Goal: Information Seeking & Learning: Learn about a topic

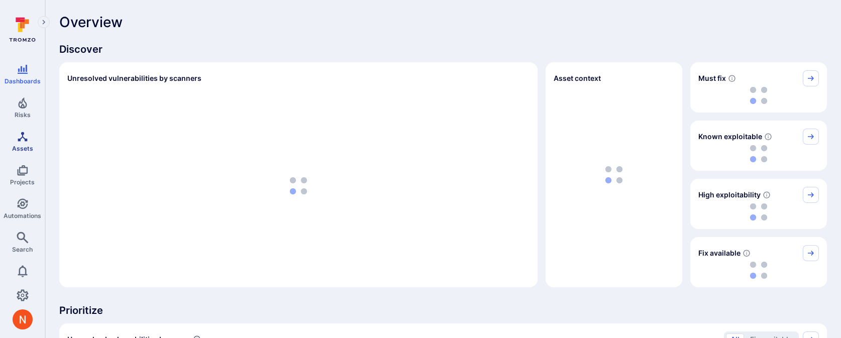
click at [26, 142] on link "Assets" at bounding box center [22, 142] width 45 height 30
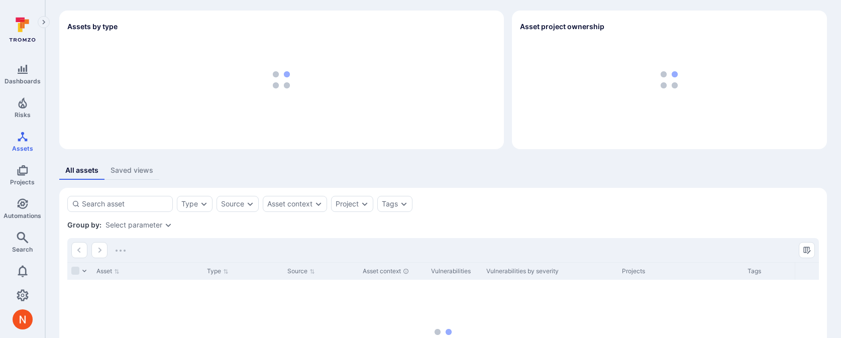
scroll to position [87, 0]
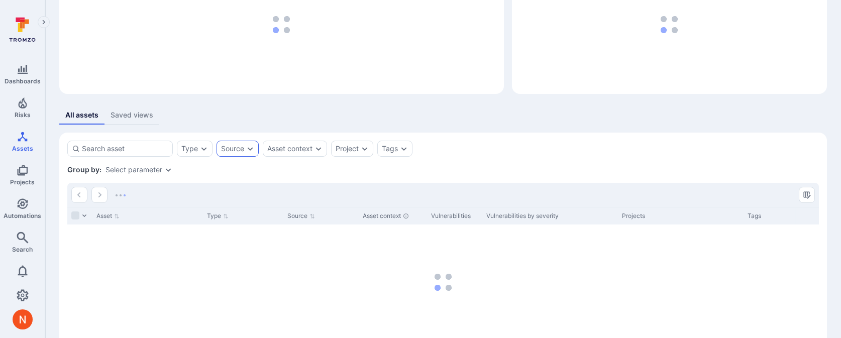
click at [238, 146] on div "Source" at bounding box center [232, 149] width 23 height 8
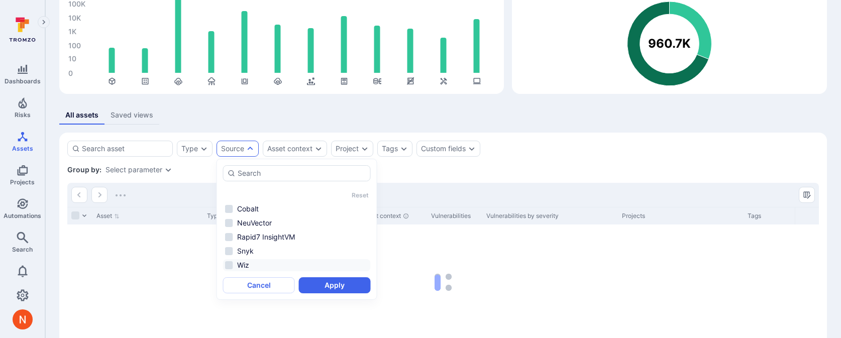
click at [251, 264] on li "Wiz" at bounding box center [297, 265] width 148 height 12
click at [336, 280] on button "Apply" at bounding box center [335, 285] width 72 height 16
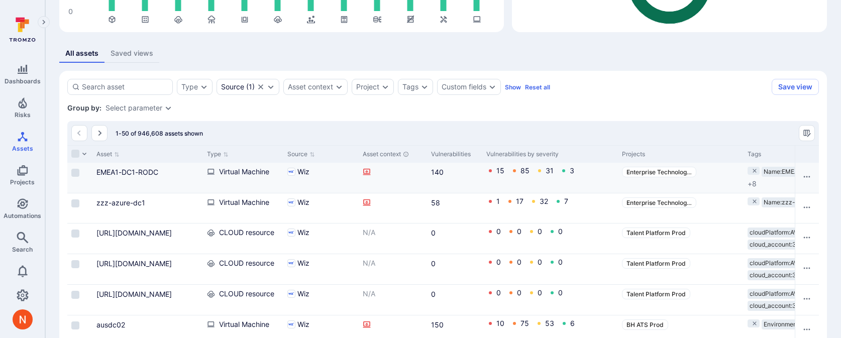
click at [95, 168] on div "EMEA1-DC1-RODC" at bounding box center [147, 178] width 110 height 30
click at [109, 170] on link "EMEA1-DC1-RODC" at bounding box center [127, 172] width 62 height 9
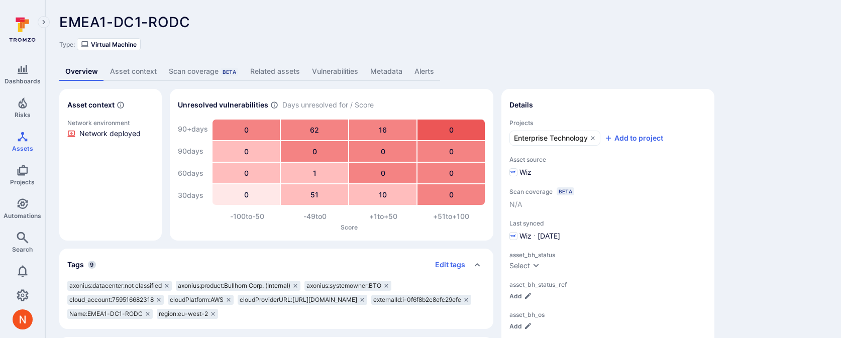
scroll to position [149, 0]
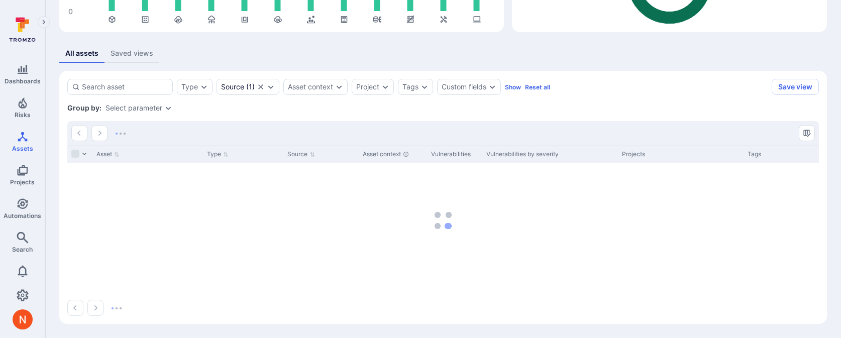
click at [123, 107] on div "Select parameter" at bounding box center [133, 108] width 57 height 8
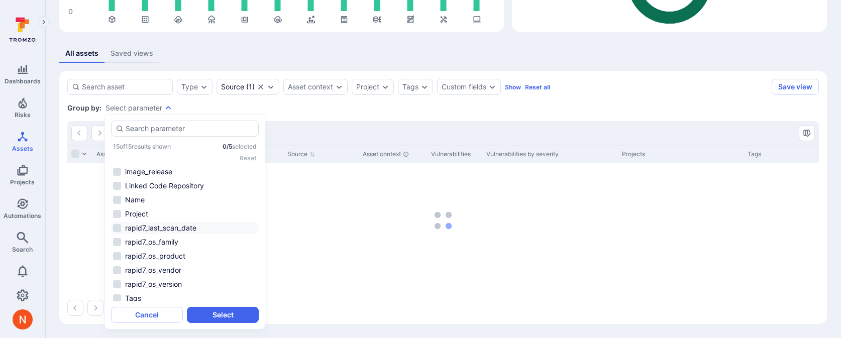
scroll to position [74, 0]
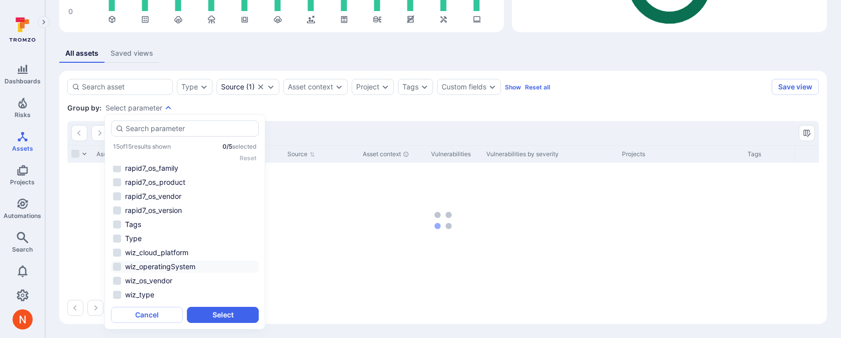
click at [153, 268] on li "wiz_operatingSystem" at bounding box center [185, 267] width 148 height 12
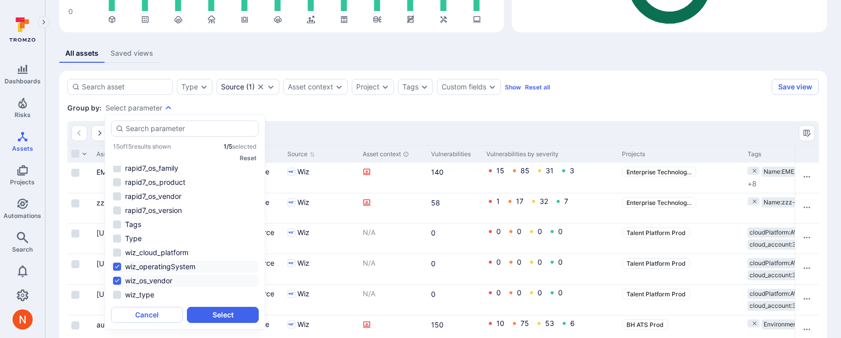
click at [185, 278] on li "wiz_os_vendor" at bounding box center [185, 281] width 148 height 12
click at [178, 265] on li "wiz_operatingSystem" at bounding box center [185, 267] width 148 height 12
click at [204, 311] on button "Select" at bounding box center [223, 315] width 72 height 16
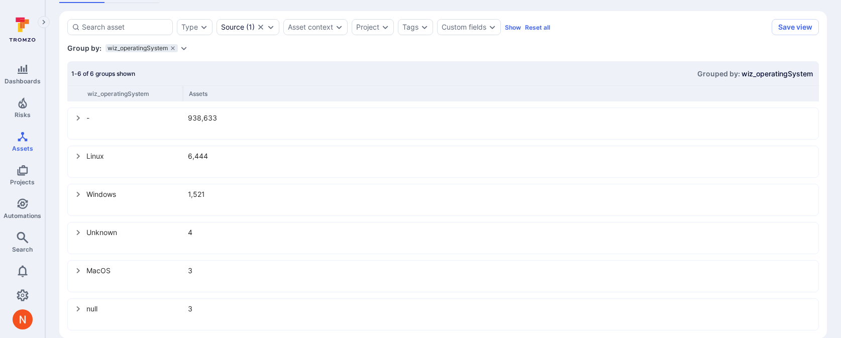
scroll to position [214, 0]
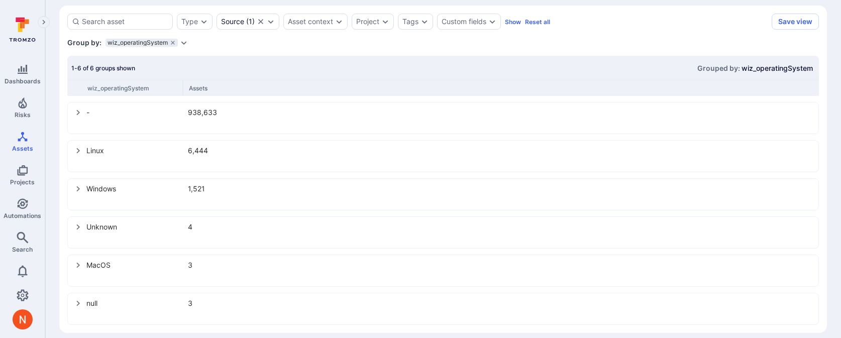
click at [184, 43] on icon "Expand dropdown" at bounding box center [184, 43] width 6 height 4
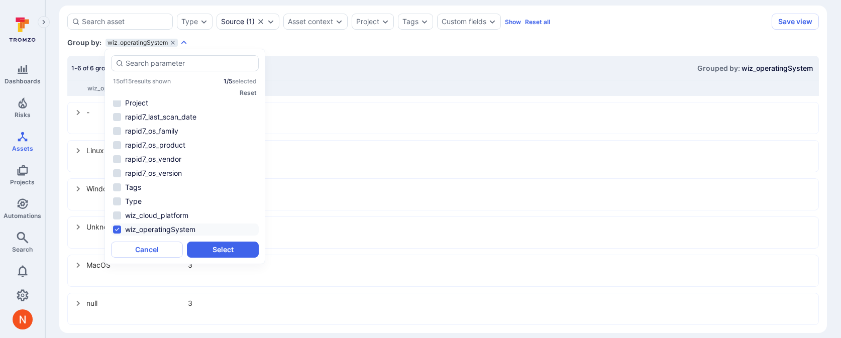
scroll to position [46, 0]
click at [150, 202] on li "Type" at bounding box center [185, 201] width 148 height 12
click at [209, 248] on button "Select" at bounding box center [223, 250] width 72 height 16
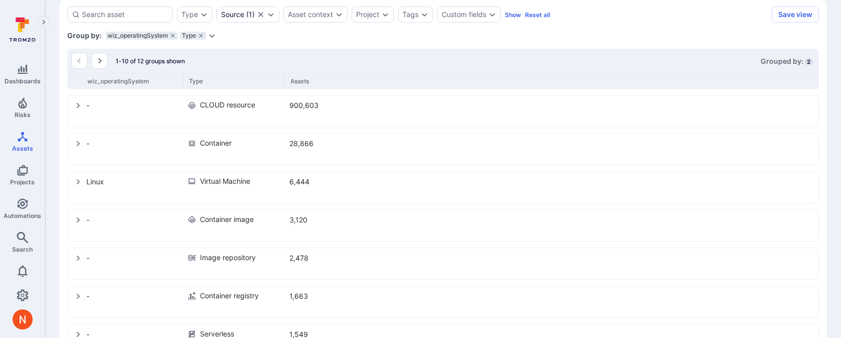
scroll to position [214, 0]
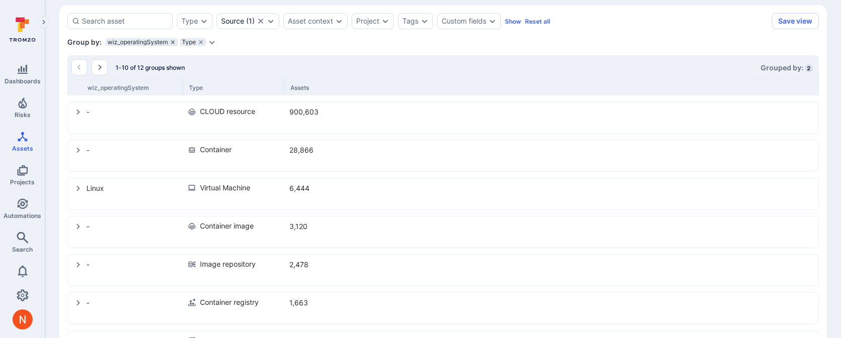
click at [171, 41] on icon "grouping parameters" at bounding box center [173, 42] width 4 height 4
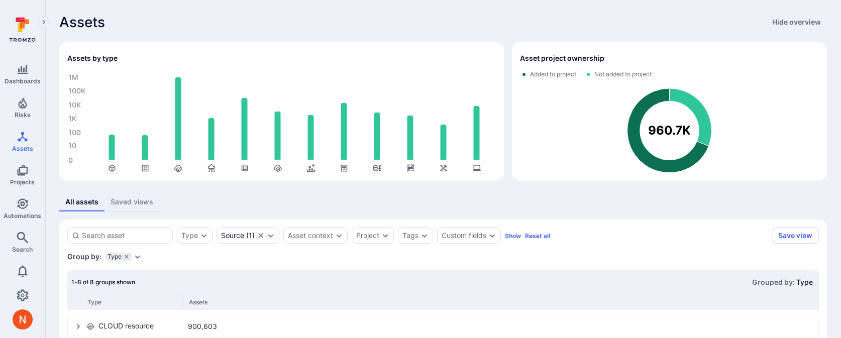
click at [137, 259] on icon "Expand dropdown" at bounding box center [138, 257] width 8 height 8
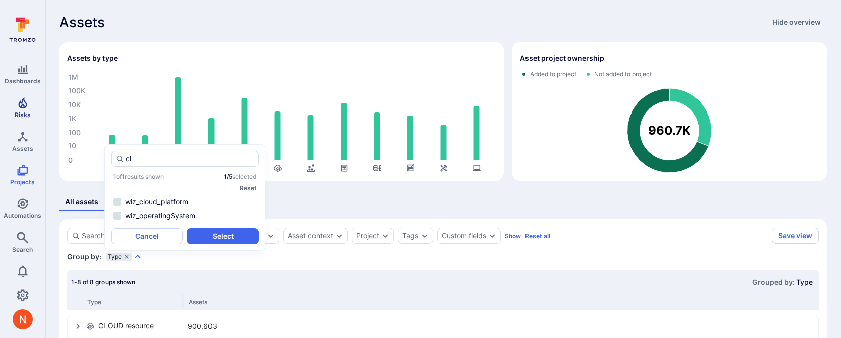
type input "cl"
click at [26, 99] on icon "Risks" at bounding box center [23, 103] width 12 height 12
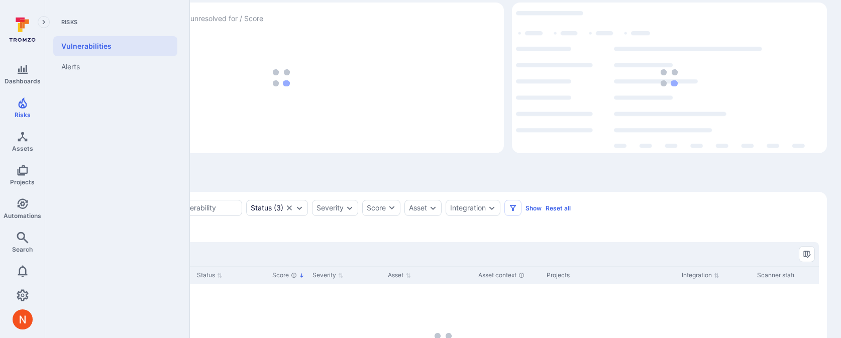
scroll to position [70, 0]
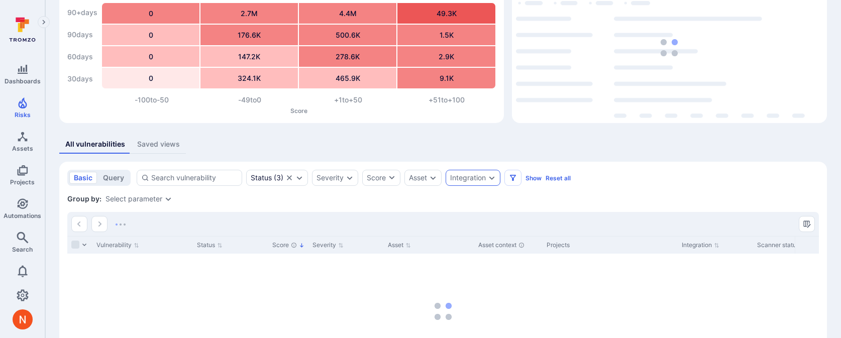
click at [464, 180] on div "Integration" at bounding box center [468, 178] width 36 height 8
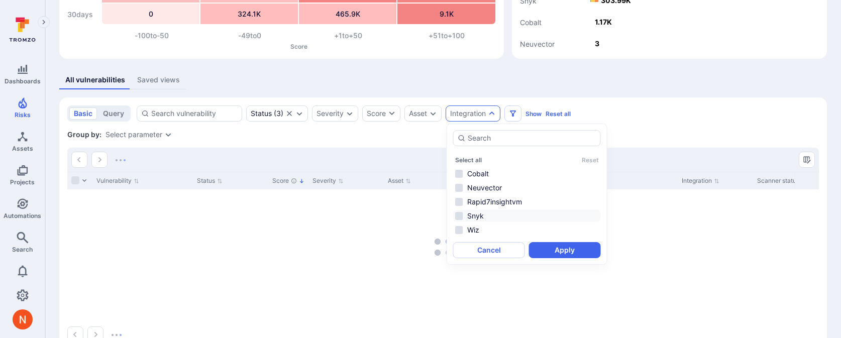
scroll to position [148, 0]
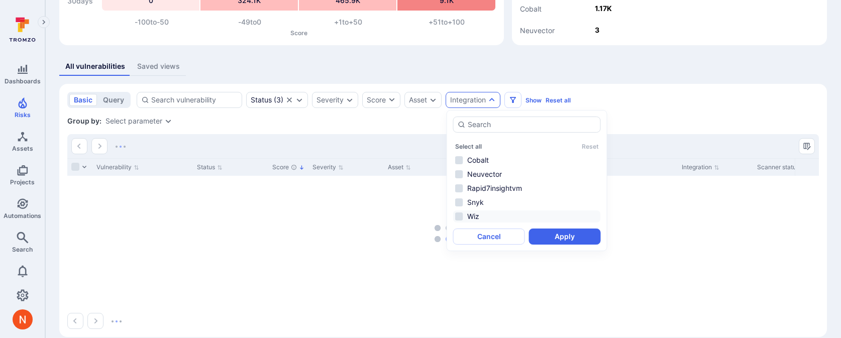
click at [484, 212] on li "Wiz" at bounding box center [527, 216] width 148 height 12
click at [548, 231] on button "Apply" at bounding box center [565, 237] width 72 height 16
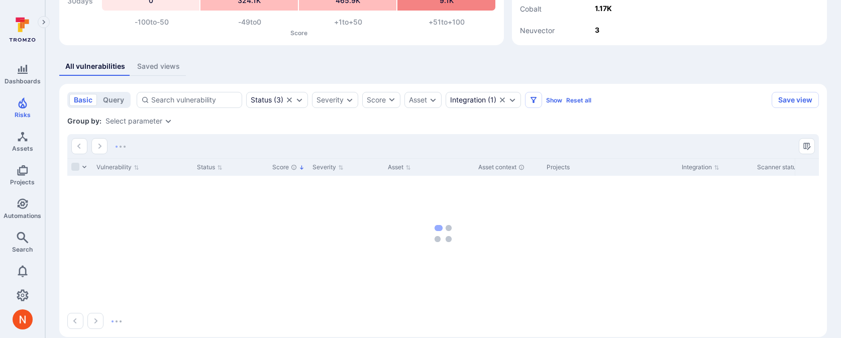
click at [138, 122] on div "Select parameter" at bounding box center [133, 121] width 57 height 8
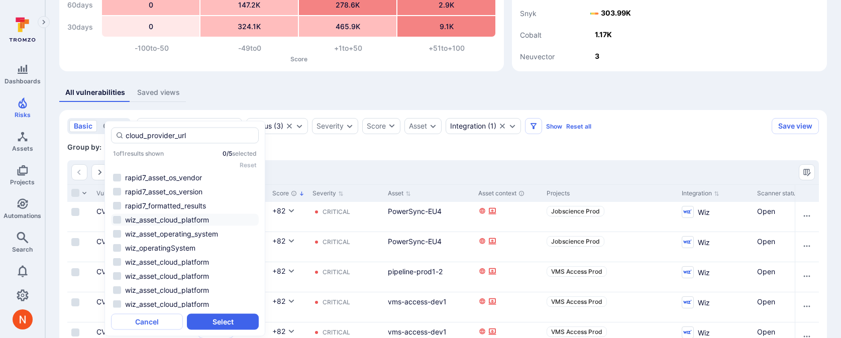
scroll to position [32, 0]
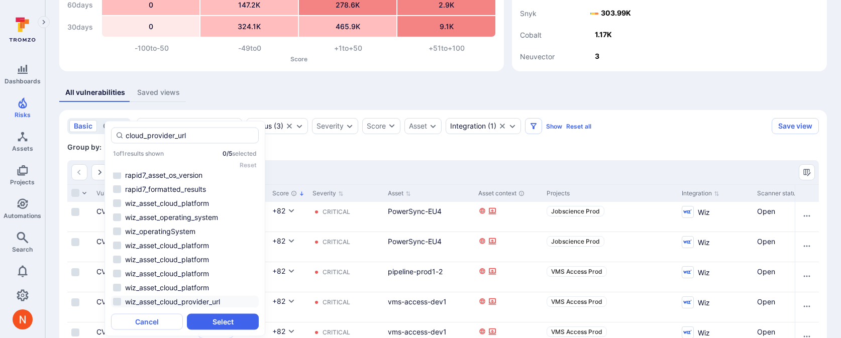
click at [197, 300] on li "wiz_asset_cloud_provider_url" at bounding box center [185, 302] width 148 height 12
type input "cloud_provider_url"
click at [211, 316] on button "Select" at bounding box center [223, 322] width 72 height 16
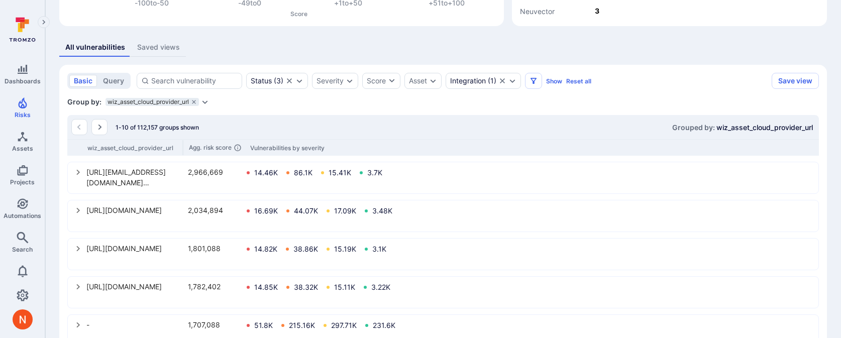
scroll to position [170, 0]
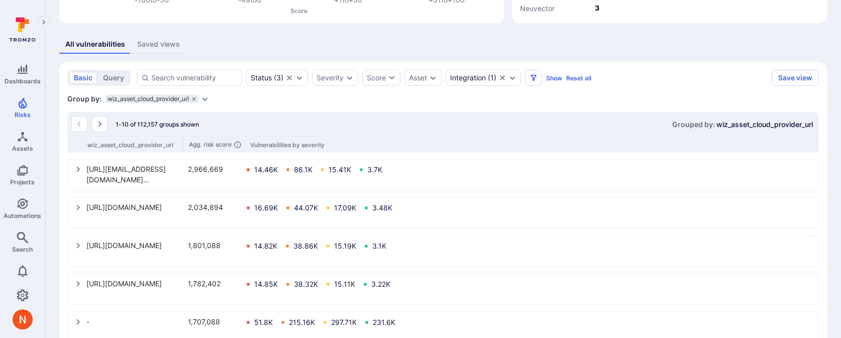
click at [79, 170] on icon "select group" at bounding box center [78, 169] width 8 height 8
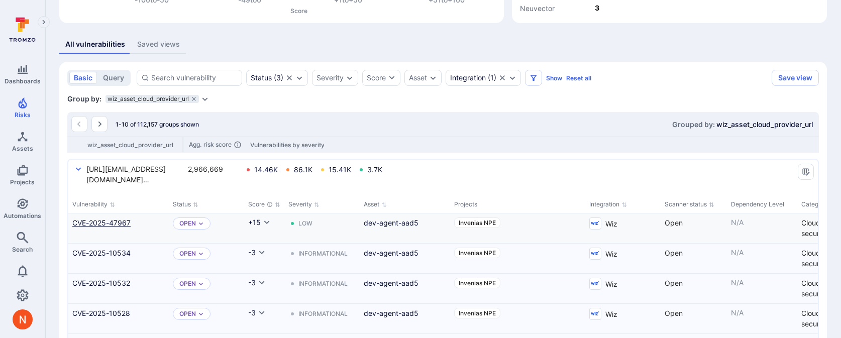
click at [120, 224] on link "CVE-2025-47967" at bounding box center [118, 222] width 92 height 11
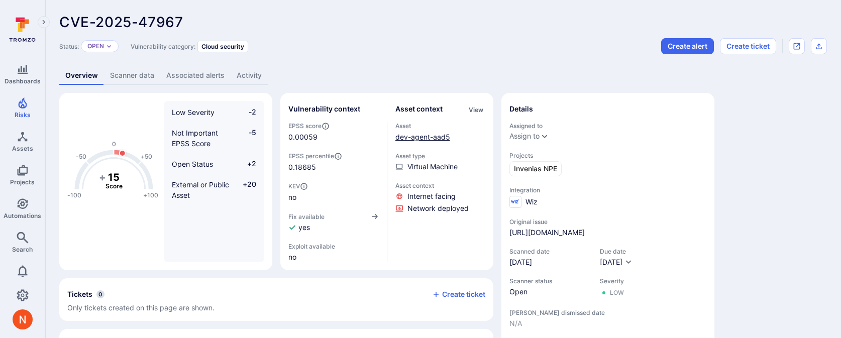
click at [433, 140] on link "dev-agent-aad5" at bounding box center [422, 137] width 55 height 9
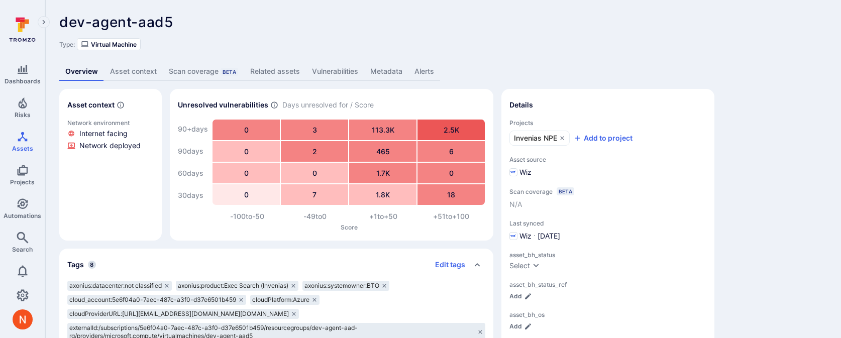
click at [389, 69] on link "Metadata" at bounding box center [386, 71] width 44 height 19
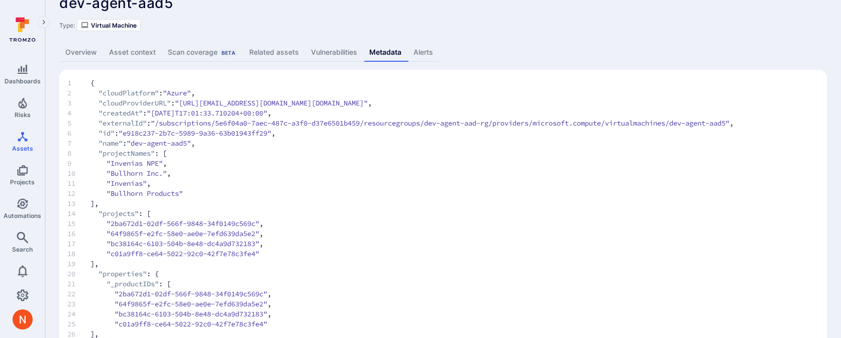
scroll to position [22, 0]
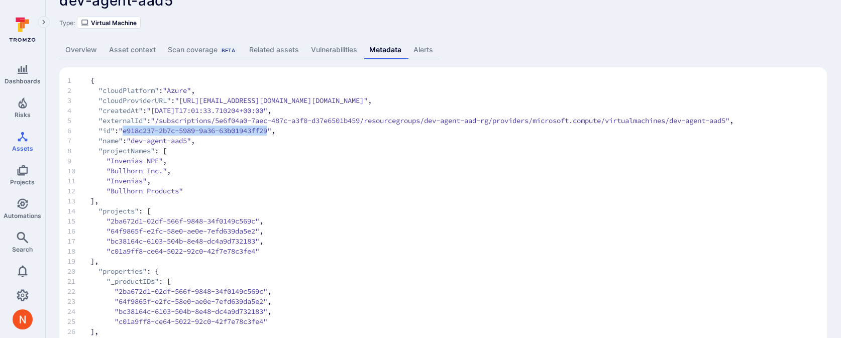
drag, startPoint x: 280, startPoint y: 137, endPoint x: 126, endPoint y: 144, distance: 153.8
click at [126, 136] on span ""e918c237-2b7c-5989-9a36-63b01943ff29"" at bounding box center [195, 131] width 153 height 10
copy span "e918c237-2b7c-5989-9a36-63b01943ff29"
drag, startPoint x: 164, startPoint y: 131, endPoint x: 501, endPoint y: 124, distance: 337.1
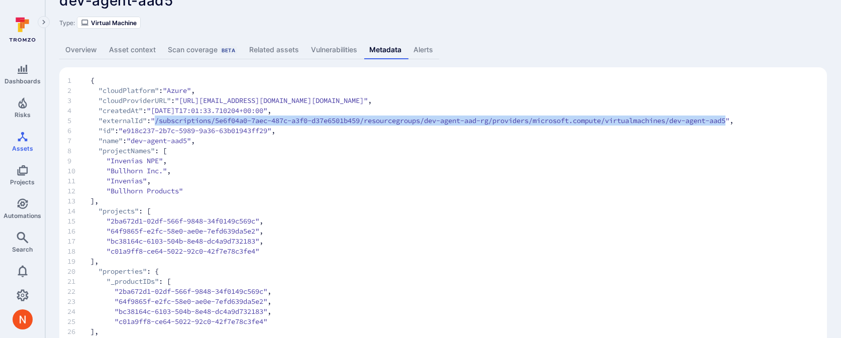
drag, startPoint x: 759, startPoint y: 131, endPoint x: 160, endPoint y: 131, distance: 599.2
click at [160, 126] on span ""/subscriptions/5e6f04a0-7aec-487c-a3f0-d37e6501b459/resourcegroups/dev-agent-a…" at bounding box center [440, 121] width 579 height 10
copy span "/subscriptions/5e6f04a0-7aec-487c-a3f0-d37e6501b459/resourcegroups/dev-agent-aa…"
